Goal: Find specific page/section: Find specific page/section

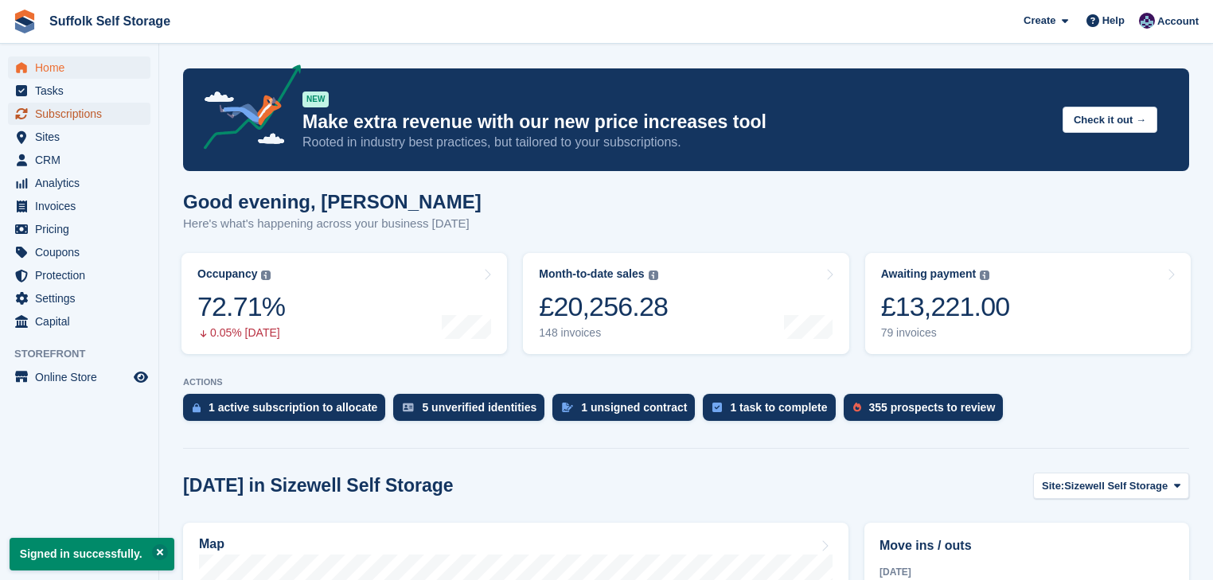
click at [66, 115] on span "Subscriptions" at bounding box center [83, 114] width 96 height 22
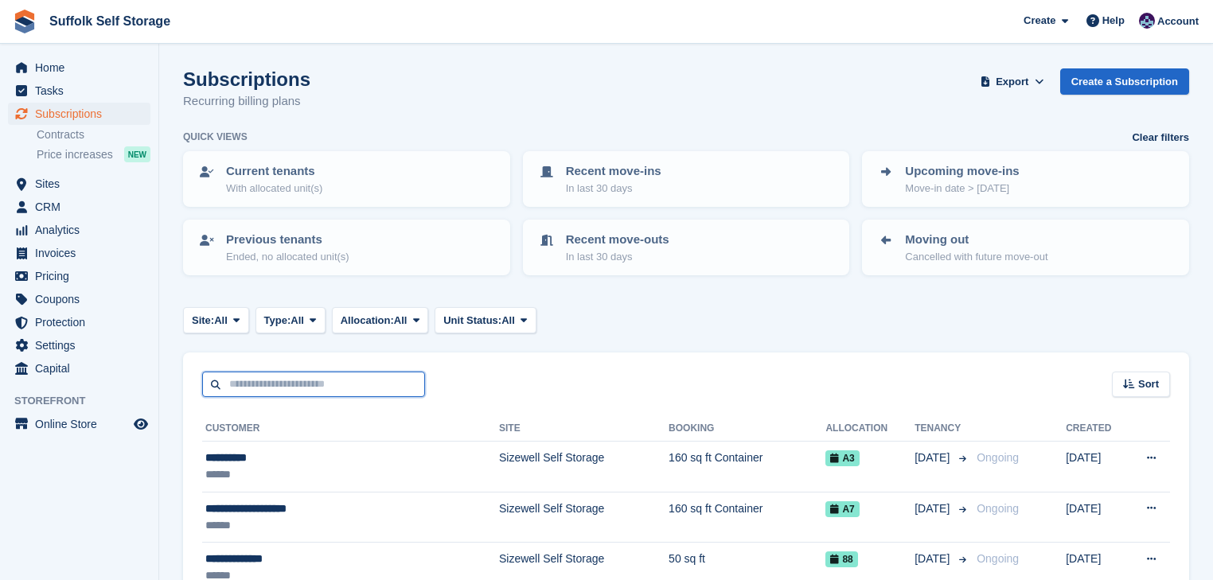
click at [283, 373] on input "text" at bounding box center [313, 385] width 223 height 26
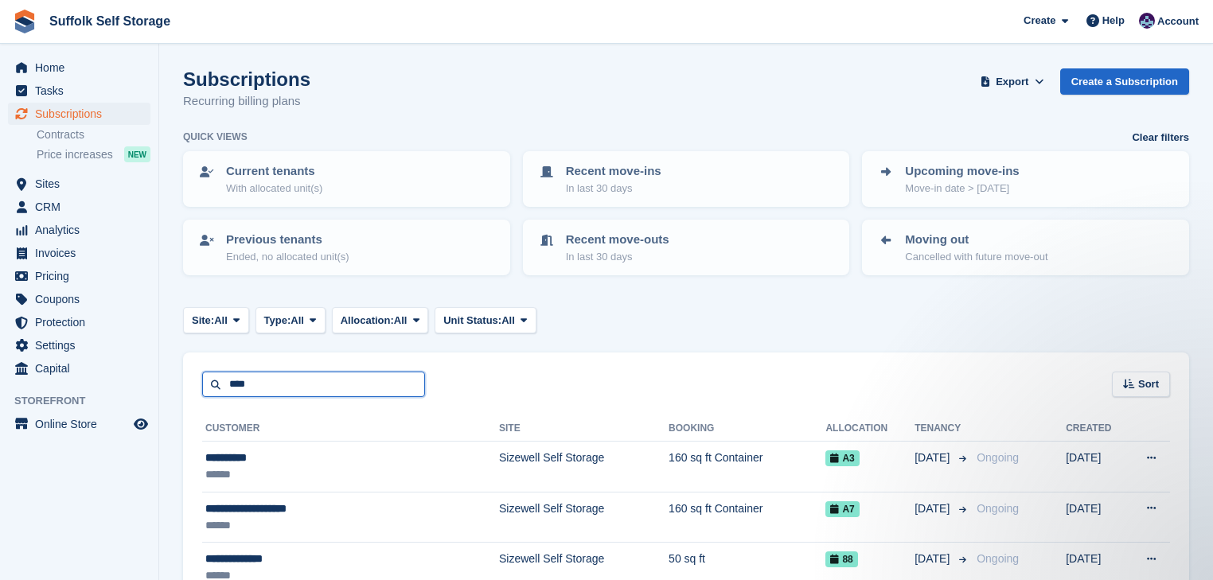
type input "****"
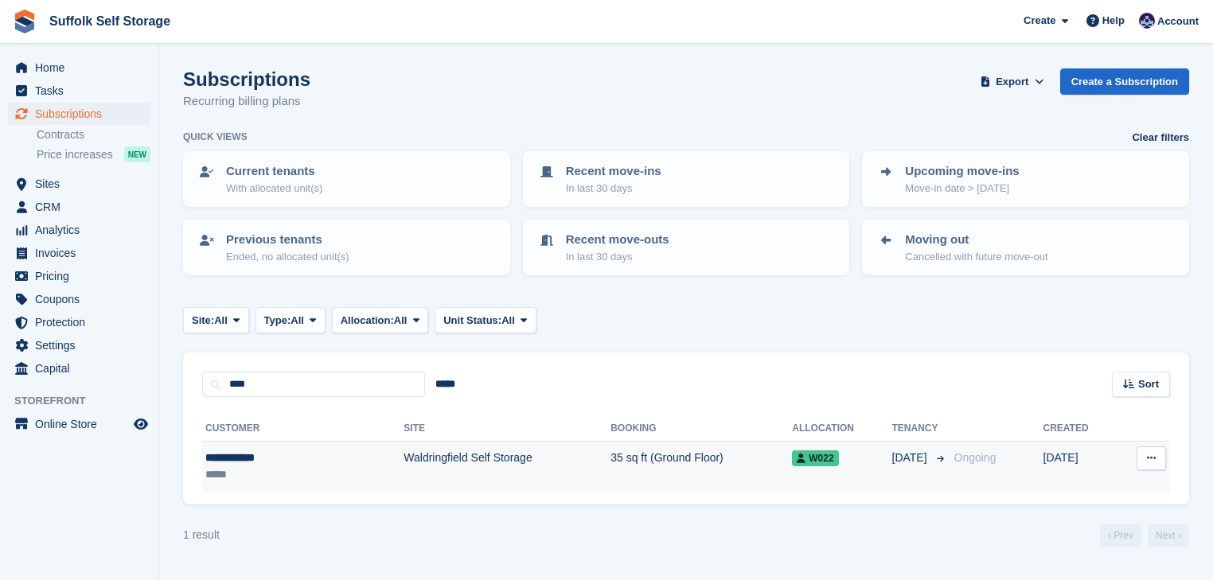
click at [404, 457] on td "Waldringfield Self Storage" at bounding box center [507, 467] width 207 height 50
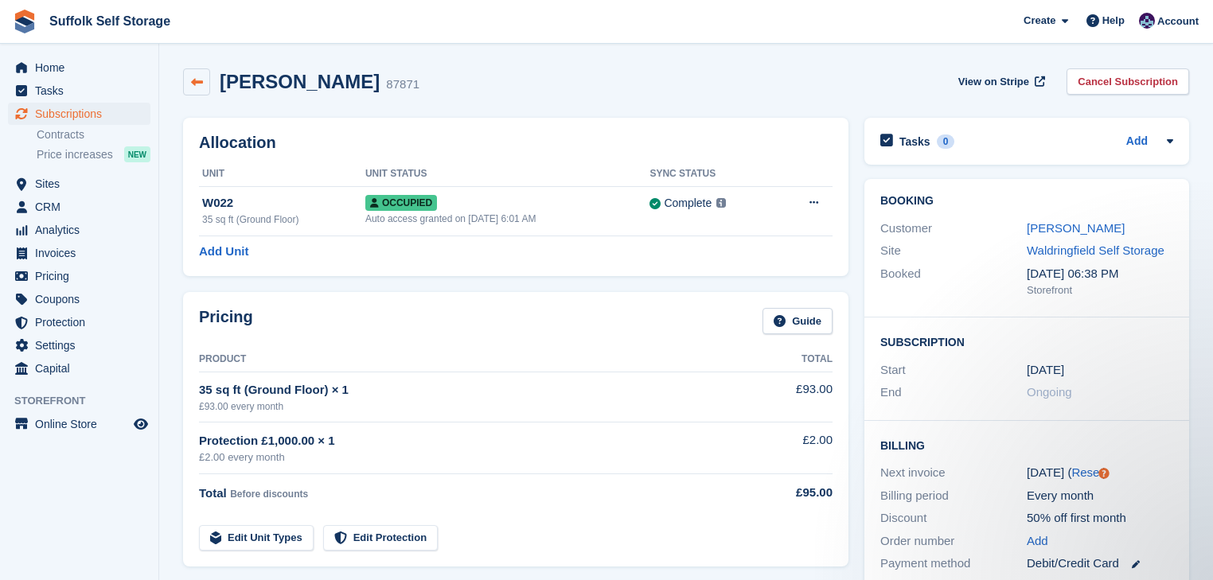
click at [195, 81] on icon at bounding box center [197, 82] width 12 height 12
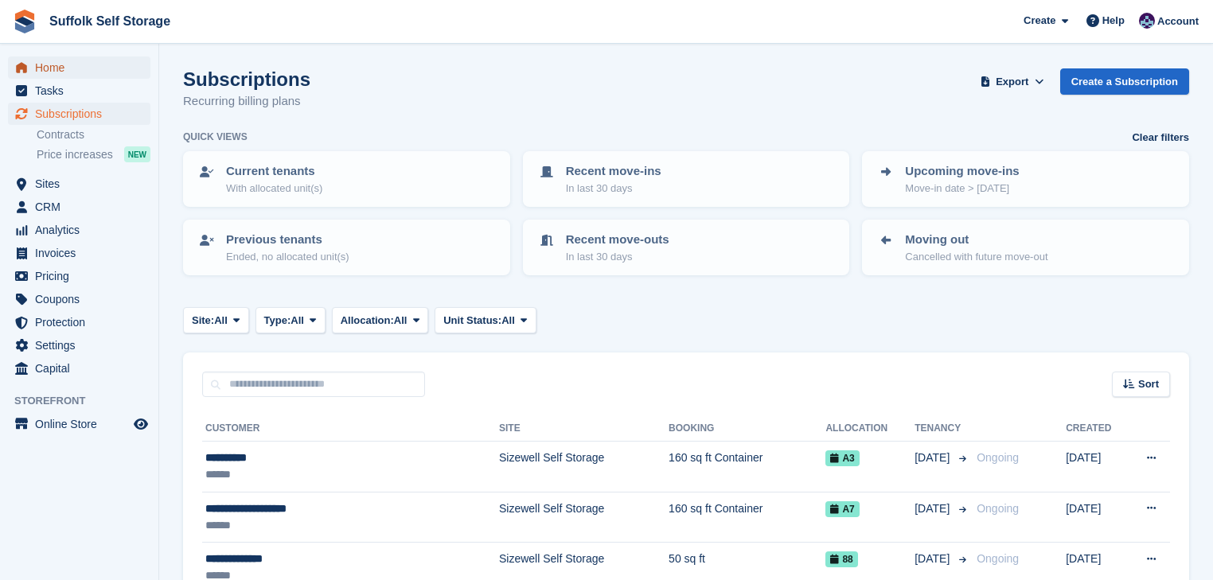
click at [59, 67] on span "Home" at bounding box center [83, 68] width 96 height 22
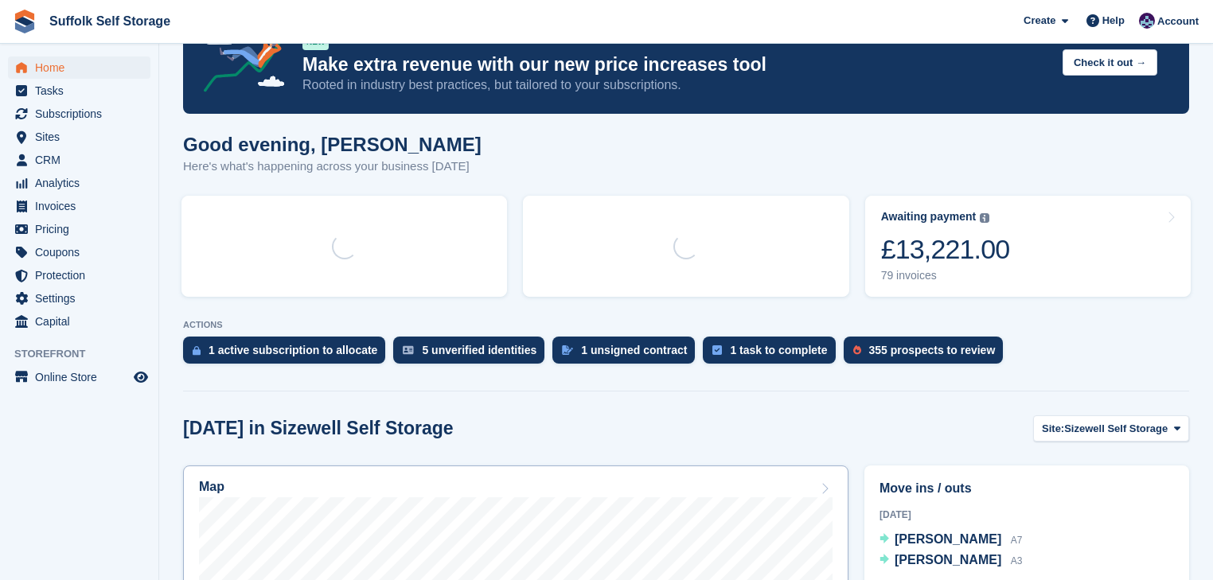
scroll to position [191, 0]
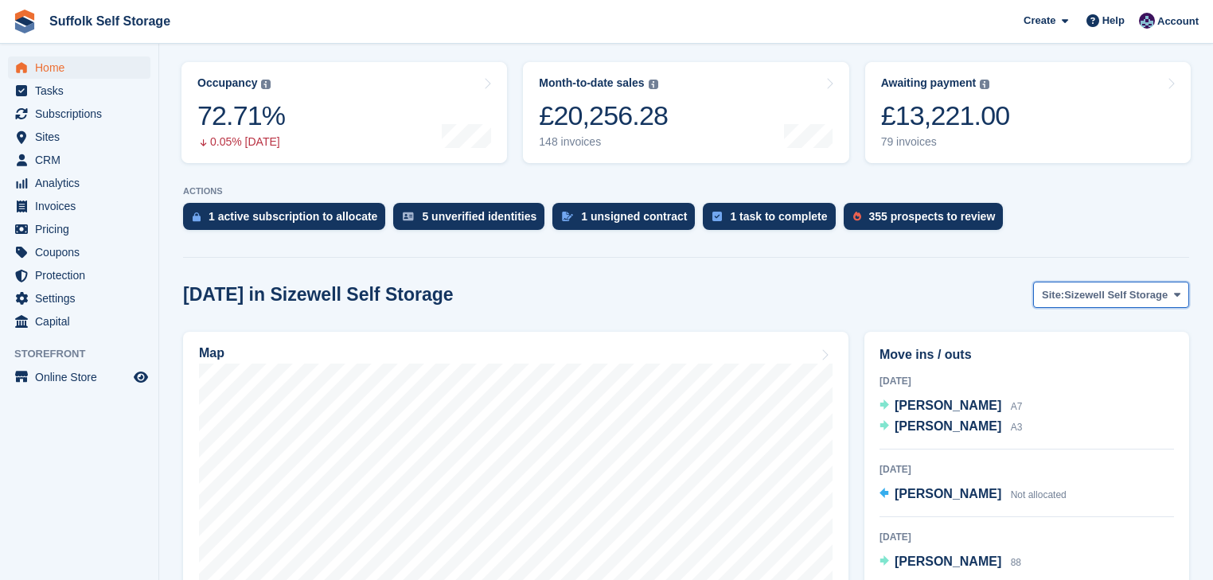
click at [1090, 291] on span "Sizewell Self Storage" at bounding box center [1117, 295] width 104 height 16
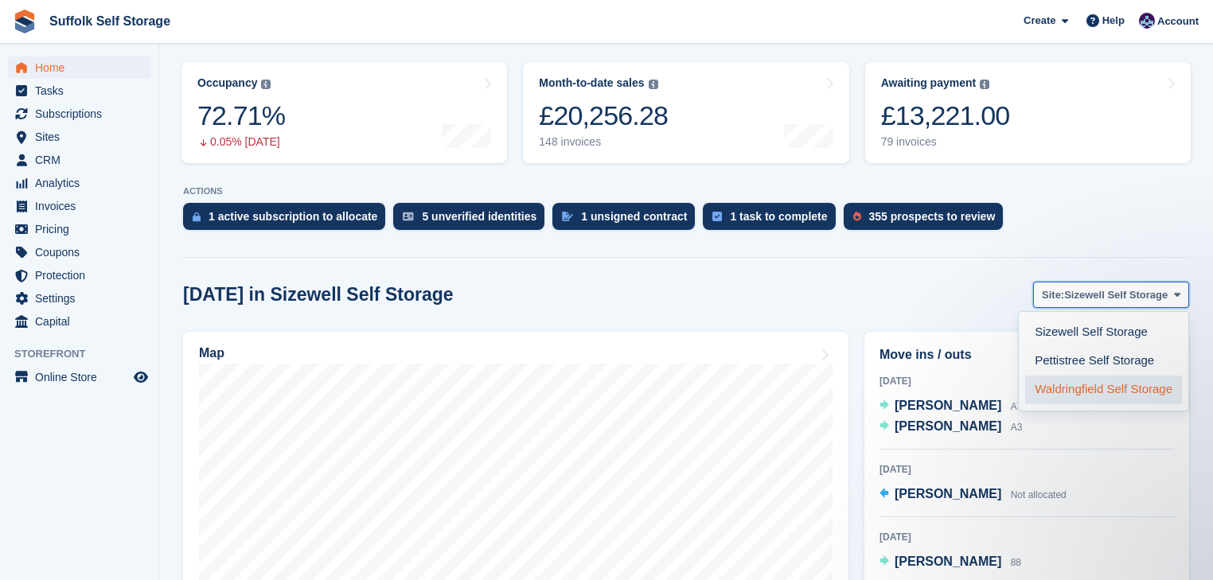
scroll to position [0, 0]
click at [1033, 389] on link "Waldringfield Self Storage" at bounding box center [1104, 390] width 157 height 29
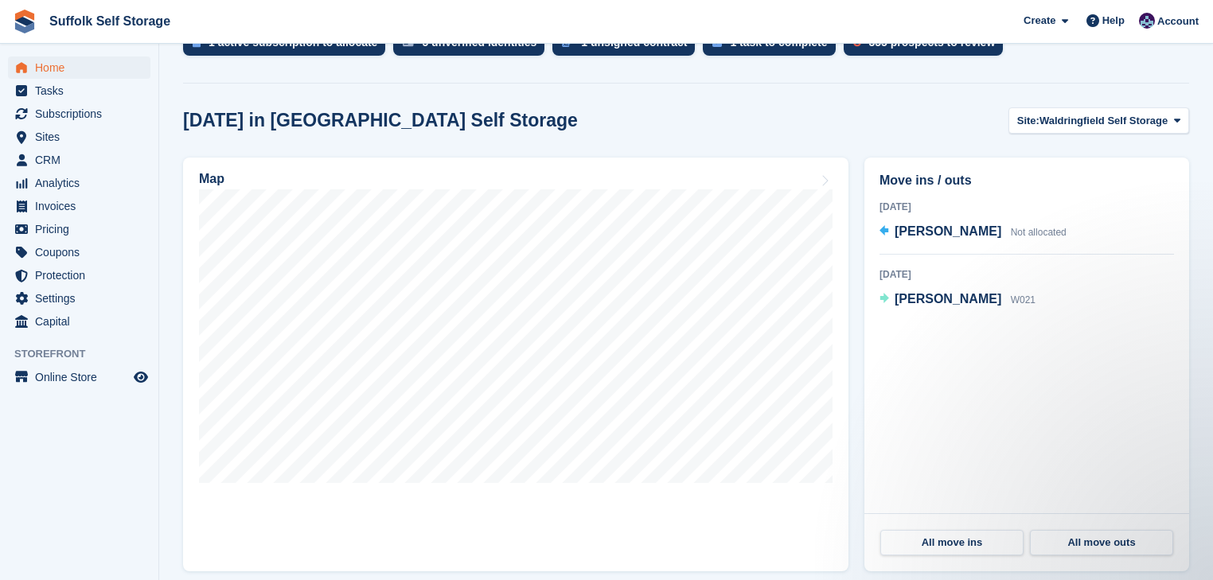
scroll to position [382, 0]
